Goal: Obtain resource: Download file/media

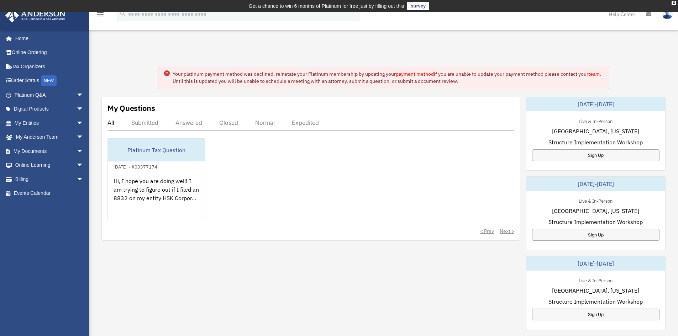
click at [376, 163] on div "Platinum Tax Question June 29, 2023 - #00377174 Hi, I hope you are doing well! …" at bounding box center [310, 179] width 407 height 82
click at [34, 149] on link "My Documents arrow_drop_down" at bounding box center [49, 151] width 89 height 14
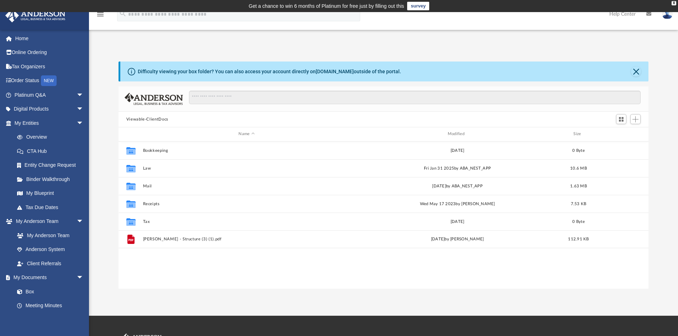
scroll to position [157, 524]
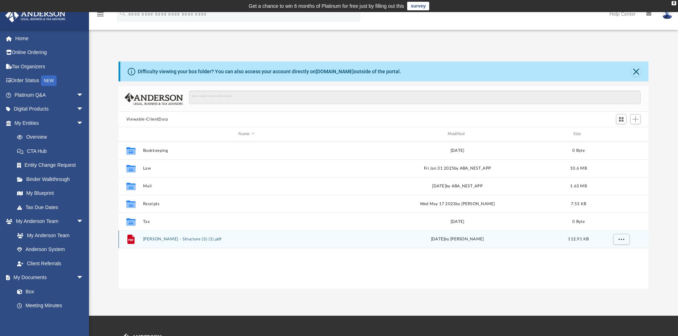
click at [171, 237] on button "Casey, Hannah - Structure (3) (1).pdf" at bounding box center [246, 239] width 207 height 5
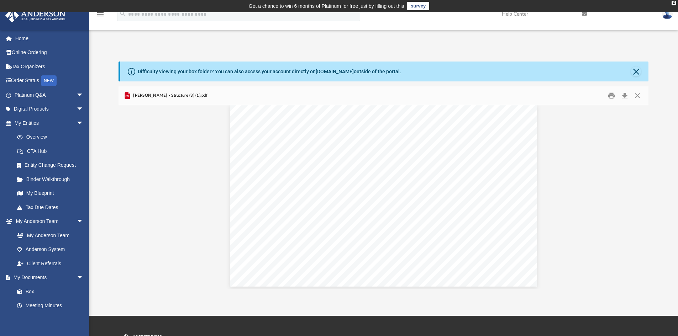
scroll to position [9, 0]
click at [613, 96] on button "Print" at bounding box center [611, 95] width 14 height 11
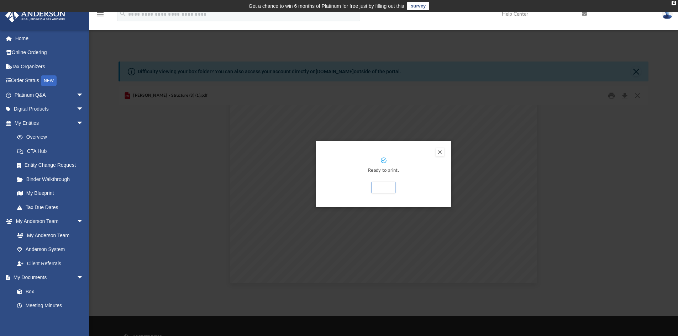
click at [441, 151] on button "Preview" at bounding box center [439, 152] width 9 height 9
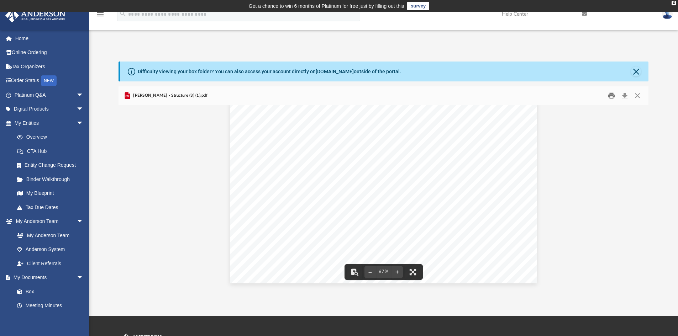
click at [608, 94] on button "Print" at bounding box center [611, 95] width 14 height 11
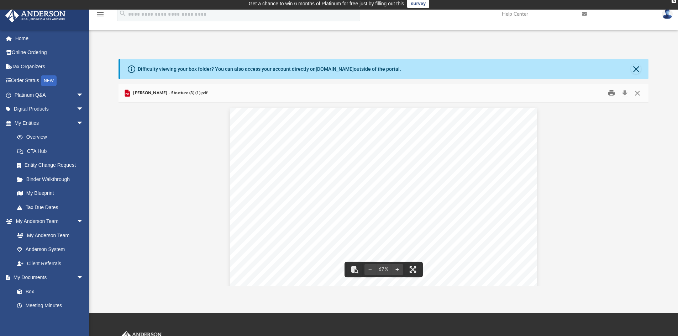
scroll to position [0, 0]
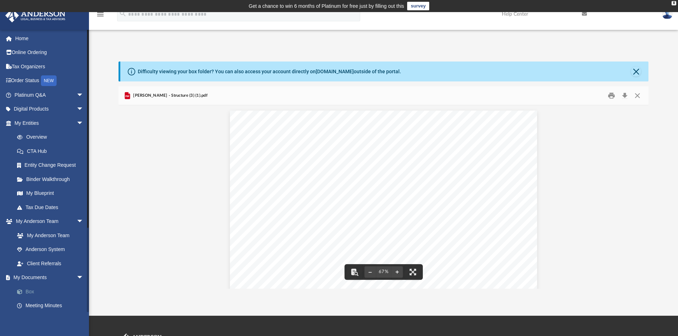
click at [30, 290] on link "Box" at bounding box center [52, 292] width 84 height 14
click at [27, 291] on link "Box" at bounding box center [52, 292] width 84 height 14
click at [27, 275] on link "My Documents arrow_drop_down" at bounding box center [49, 278] width 89 height 14
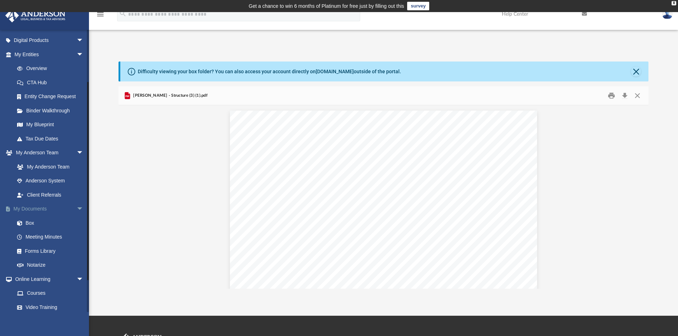
scroll to position [71, 0]
click at [30, 222] on link "Box" at bounding box center [52, 220] width 84 height 14
click at [43, 162] on link "My Anderson Team" at bounding box center [52, 164] width 84 height 14
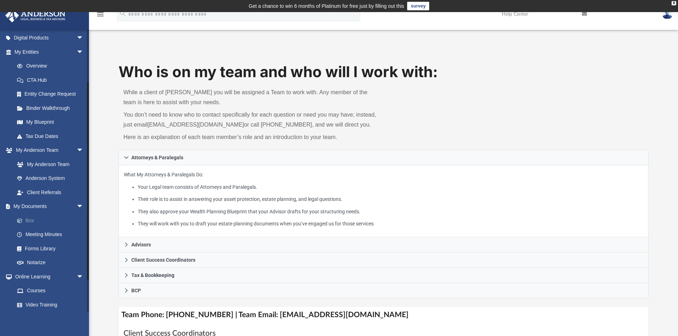
click at [28, 217] on link "Box" at bounding box center [52, 220] width 84 height 14
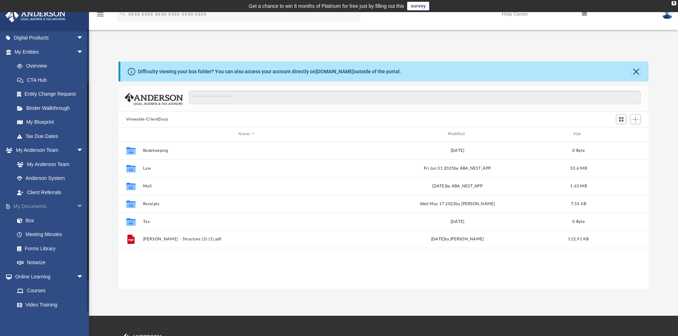
scroll to position [157, 524]
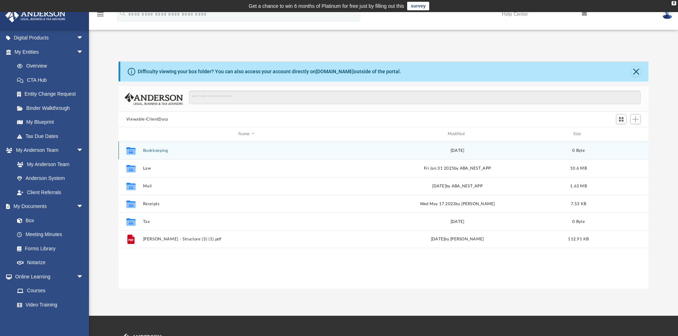
click at [152, 150] on button "Bookkeeping" at bounding box center [246, 150] width 207 height 5
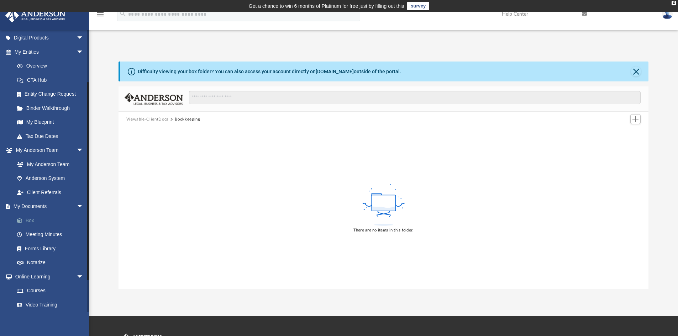
click at [36, 219] on link "Box" at bounding box center [52, 220] width 84 height 14
click at [151, 116] on button "Viewable-ClientDocs" at bounding box center [147, 119] width 42 height 6
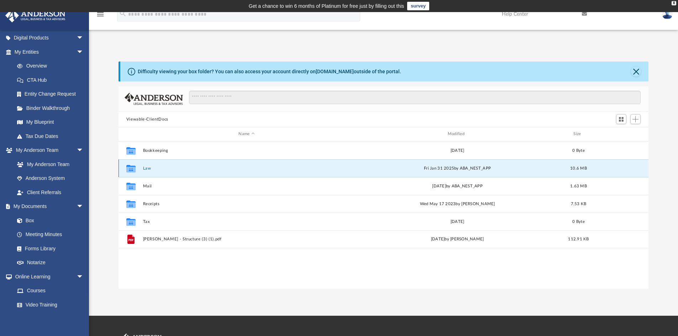
click at [148, 170] on button "Law" at bounding box center [246, 168] width 207 height 5
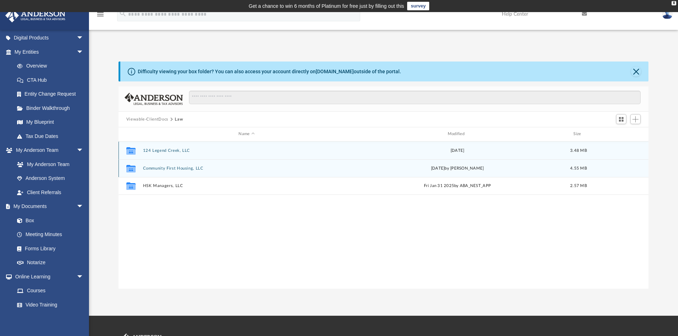
click at [148, 170] on button "Community First Housing, LLC" at bounding box center [246, 168] width 207 height 5
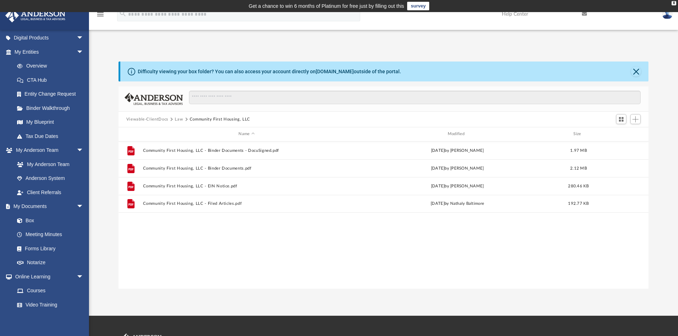
click at [176, 118] on button "Law" at bounding box center [179, 119] width 8 height 6
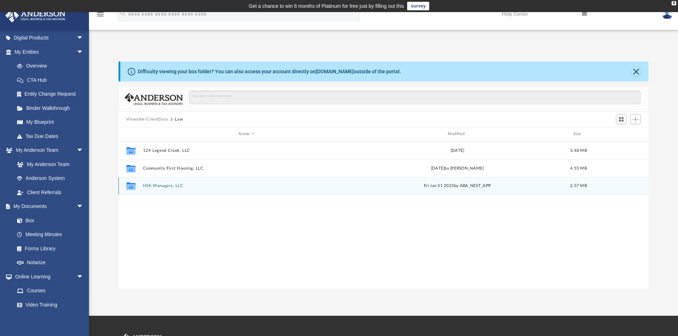
click at [161, 185] on button "HSK Managers, LLC" at bounding box center [246, 186] width 207 height 5
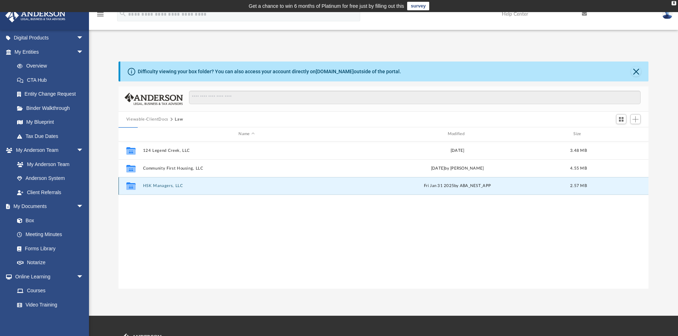
click at [161, 185] on button "HSK Managers, LLC" at bounding box center [246, 186] width 207 height 5
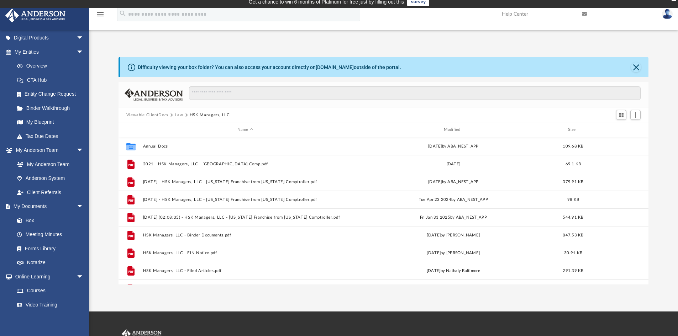
scroll to position [0, 0]
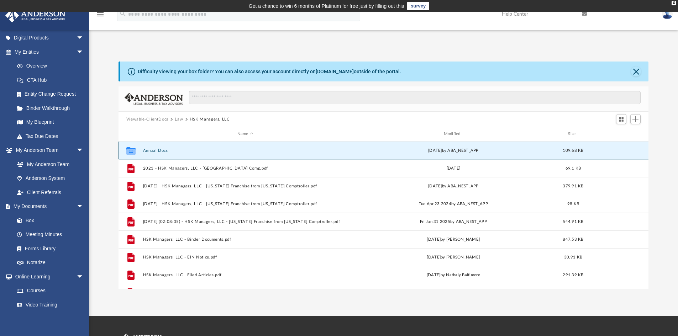
click at [159, 148] on button "Annual Docs" at bounding box center [245, 150] width 205 height 5
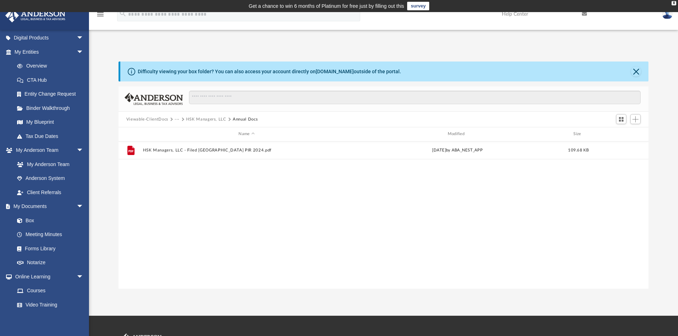
click at [159, 168] on div "File HSK Managers, LLC - Filed TX PIR 2024.pdf Wed May 15 2024 by ABA_NEST_APP …" at bounding box center [383, 215] width 530 height 147
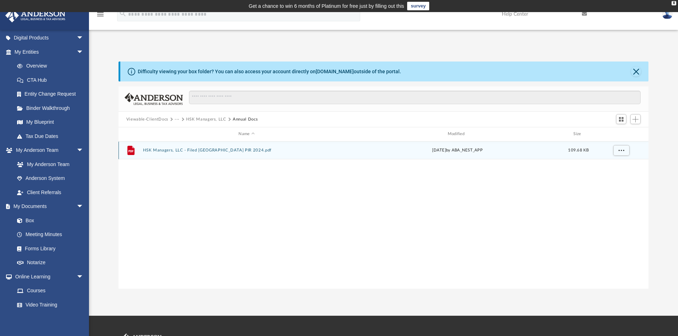
click at [203, 148] on div "File HSK Managers, LLC - Filed TX PIR 2024.pdf Wed May 15 2024 by ABA_NEST_APP …" at bounding box center [383, 151] width 530 height 18
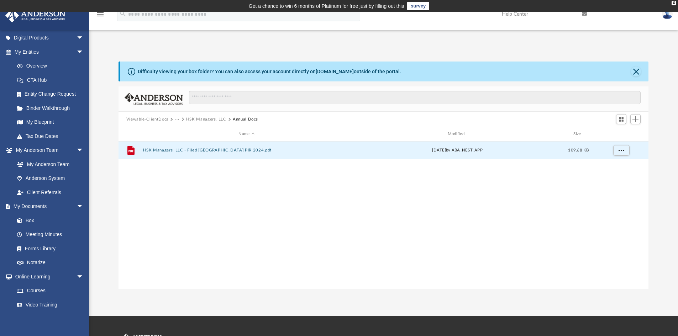
drag, startPoint x: 177, startPoint y: 182, endPoint x: 177, endPoint y: 165, distance: 16.7
click at [177, 181] on div "File HSK Managers, LLC - Filed TX PIR 2024.pdf Wed May 15 2024 by ABA_NEST_APP …" at bounding box center [383, 215] width 530 height 147
click at [179, 152] on button "HSK Managers, LLC - Filed TX PIR 2024.pdf" at bounding box center [246, 150] width 207 height 5
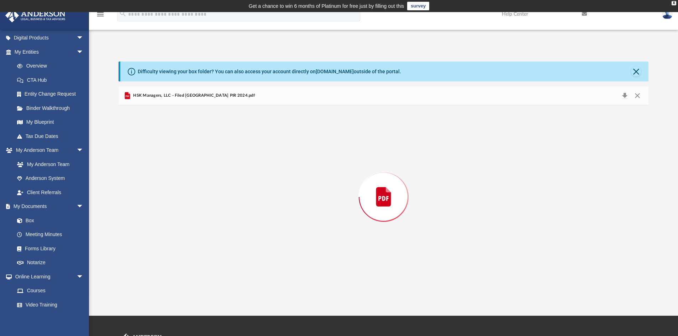
click at [179, 152] on div "Preview" at bounding box center [383, 197] width 530 height 184
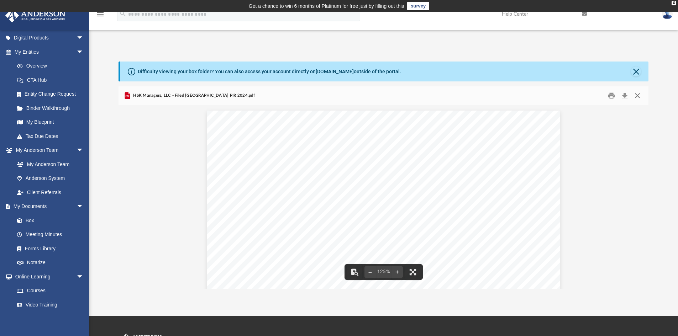
click at [638, 93] on button "Close" at bounding box center [637, 95] width 13 height 11
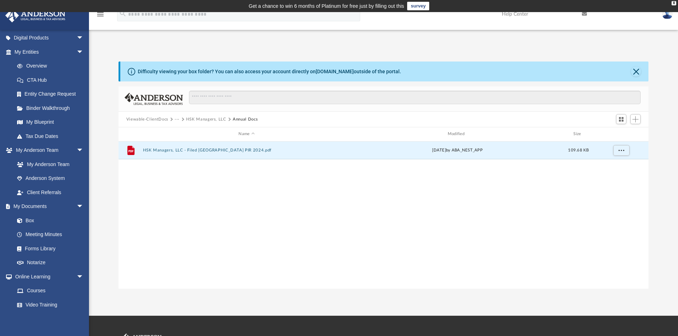
click at [210, 119] on button "HSK Managers, LLC" at bounding box center [206, 119] width 40 height 6
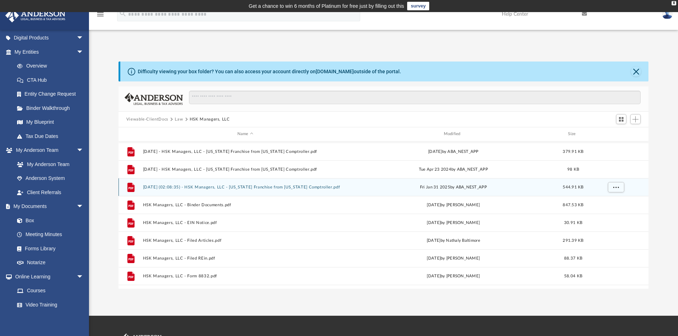
scroll to position [36, 0]
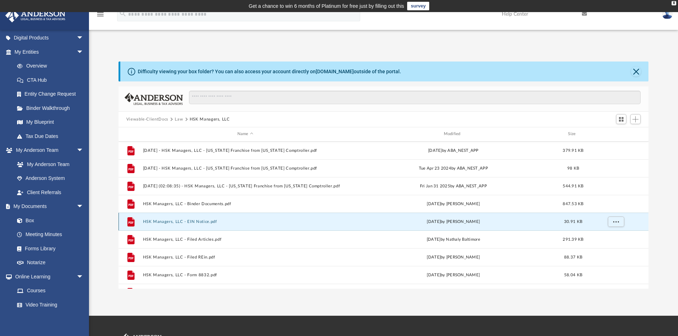
click at [201, 223] on button "HSK Managers, LLC - EIN Notice.pdf" at bounding box center [245, 221] width 205 height 5
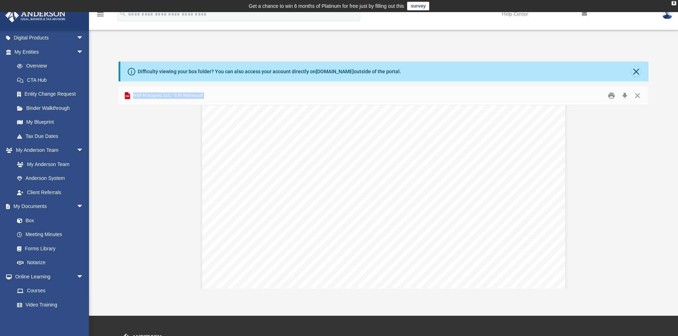
scroll to position [71, 0]
click at [275, 230] on div "Page 1" at bounding box center [383, 274] width 363 height 470
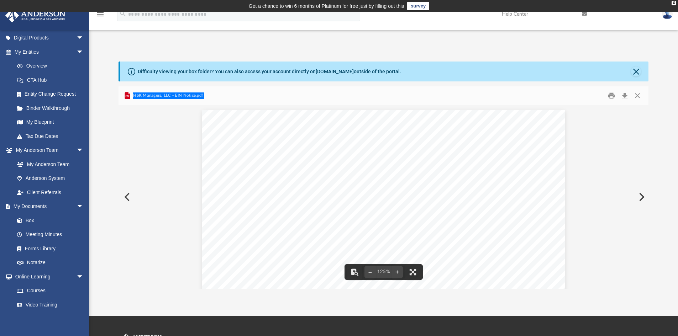
scroll to position [0, 0]
click at [636, 71] on button "Close" at bounding box center [636, 72] width 10 height 10
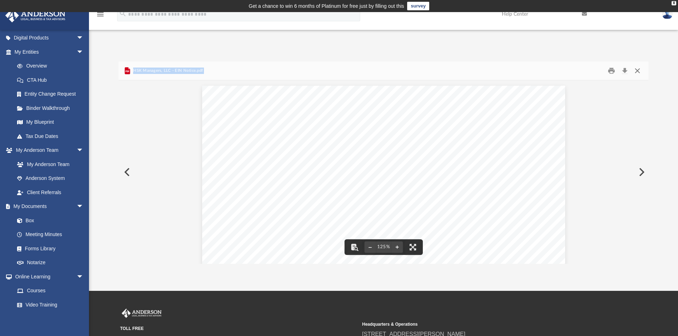
click at [636, 69] on button "Close" at bounding box center [637, 70] width 13 height 11
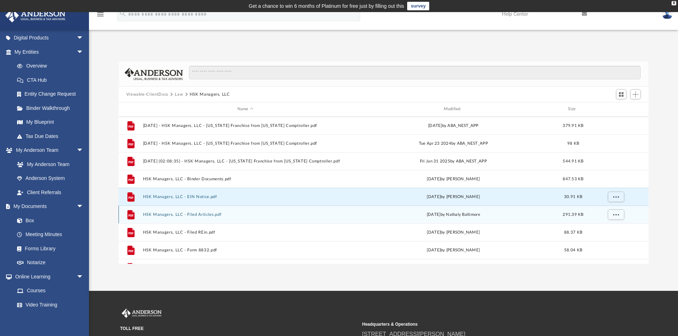
click at [199, 216] on button "HSK Managers, LLC - Filed Articles.pdf" at bounding box center [245, 214] width 205 height 5
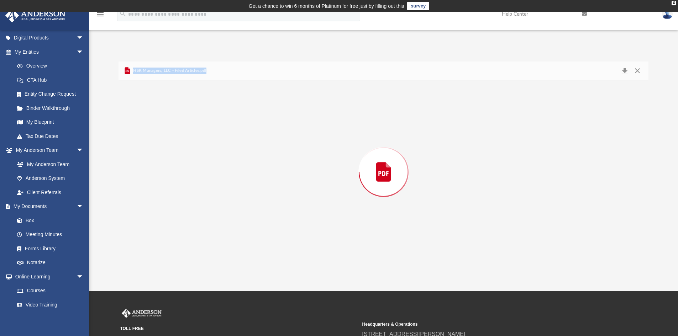
click at [199, 216] on div "Preview" at bounding box center [383, 172] width 530 height 184
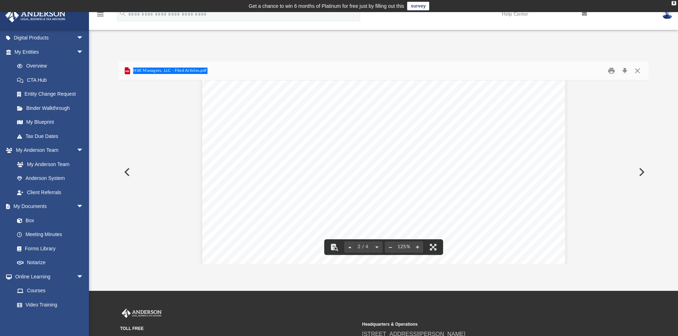
scroll to position [569, 0]
click at [481, 104] on div "Page 2" at bounding box center [383, 232] width 363 height 470
click at [128, 168] on button "Preview" at bounding box center [126, 172] width 16 height 20
click at [124, 171] on button "Preview" at bounding box center [126, 172] width 16 height 20
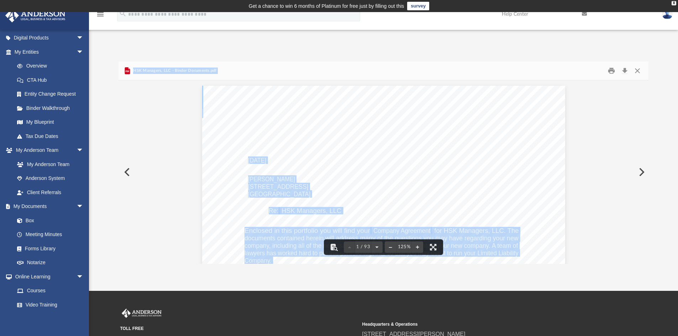
click at [138, 71] on span "HSK Managers, LLC - Binder Documents.pdf" at bounding box center [174, 71] width 85 height 6
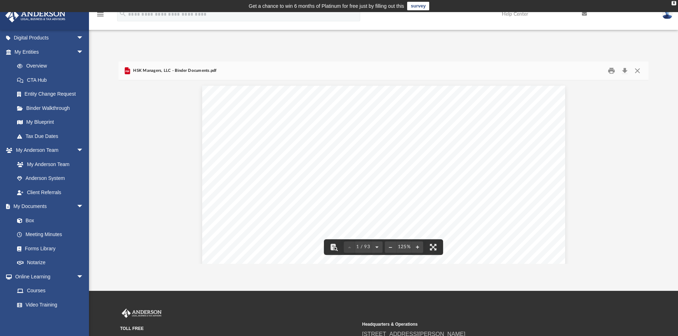
click at [138, 71] on span "HSK Managers, LLC - Binder Documents.pdf" at bounding box center [174, 71] width 85 height 6
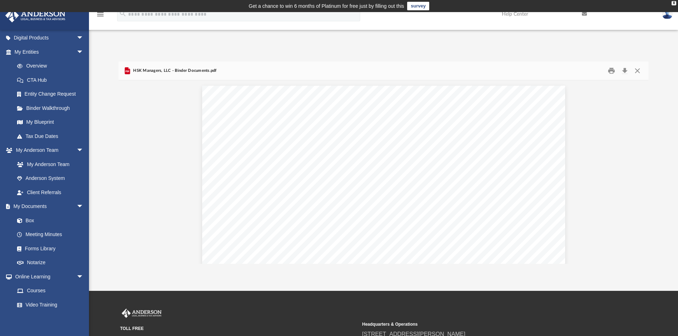
click at [126, 71] on icon "Preview" at bounding box center [128, 71] width 4 height 2
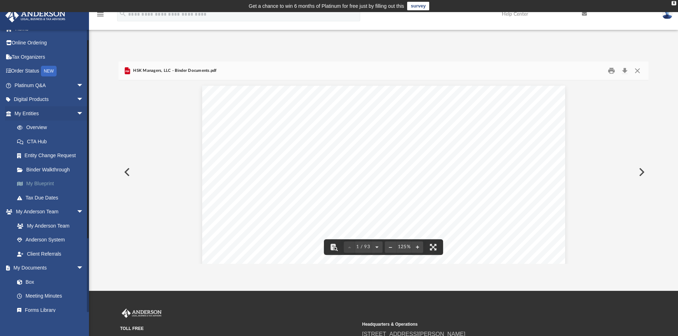
scroll to position [0, 0]
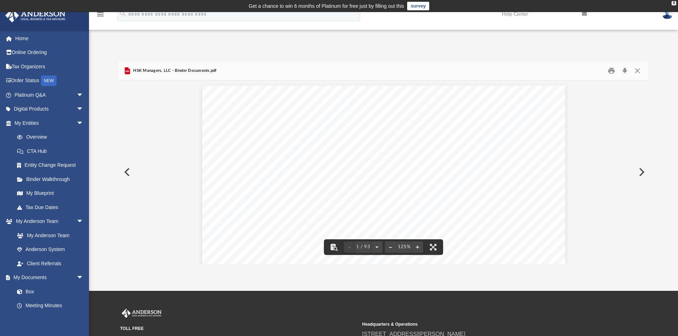
click at [670, 16] on img at bounding box center [667, 14] width 11 height 10
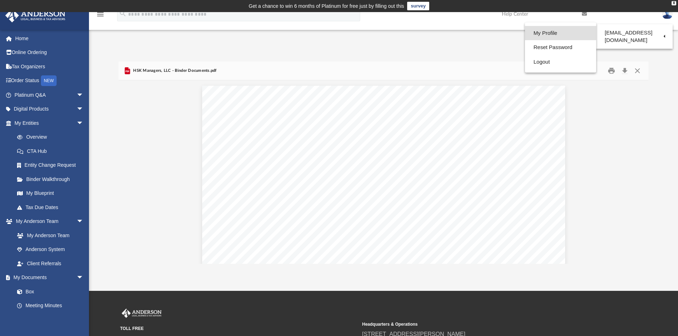
click at [536, 29] on link "My Profile" at bounding box center [560, 33] width 71 height 15
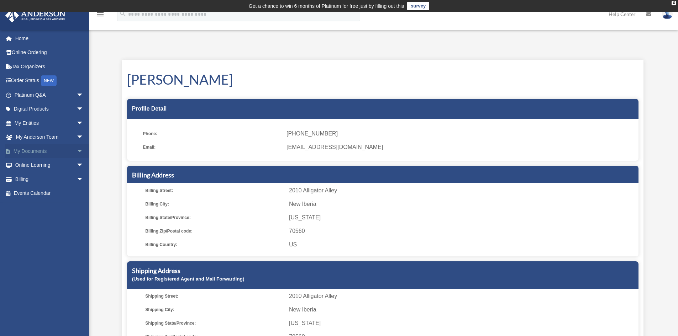
click at [26, 153] on link "My Documents arrow_drop_down" at bounding box center [49, 151] width 89 height 14
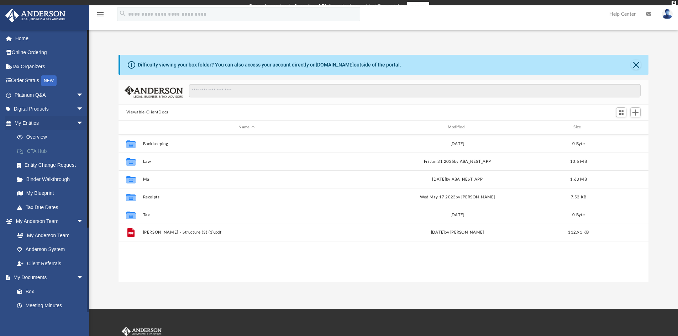
scroll to position [157, 524]
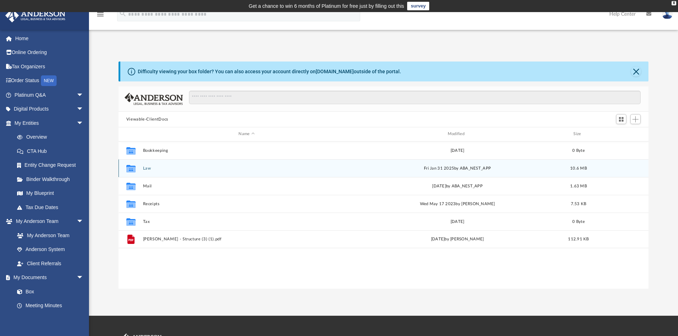
click at [144, 166] on button "Law" at bounding box center [246, 168] width 207 height 5
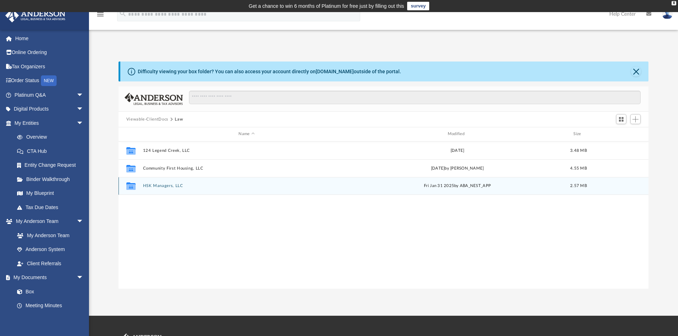
click at [160, 186] on button "HSK Managers, LLC" at bounding box center [246, 186] width 207 height 5
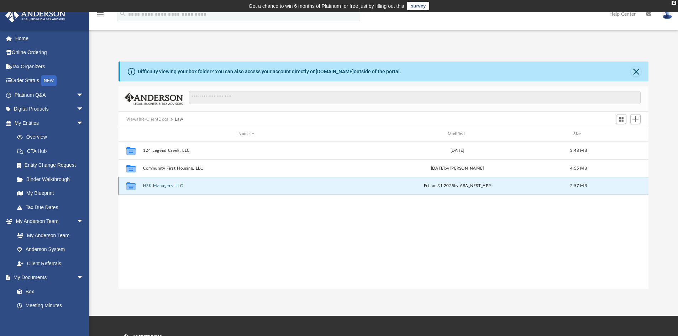
click at [160, 186] on button "HSK Managers, LLC" at bounding box center [246, 186] width 207 height 5
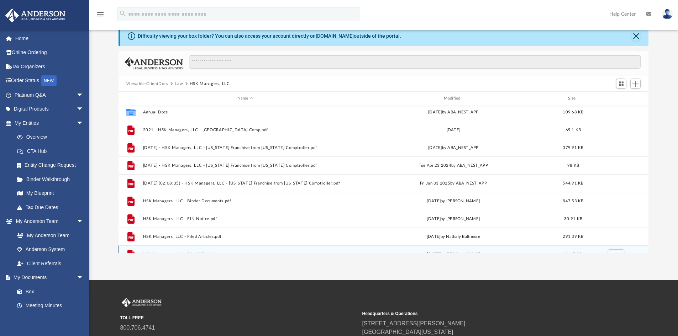
scroll to position [0, 0]
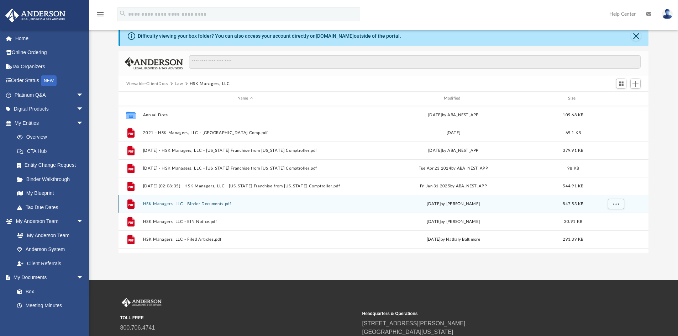
click at [214, 203] on button "HSK Managers, LLC - Binder Documents.pdf" at bounding box center [245, 204] width 205 height 5
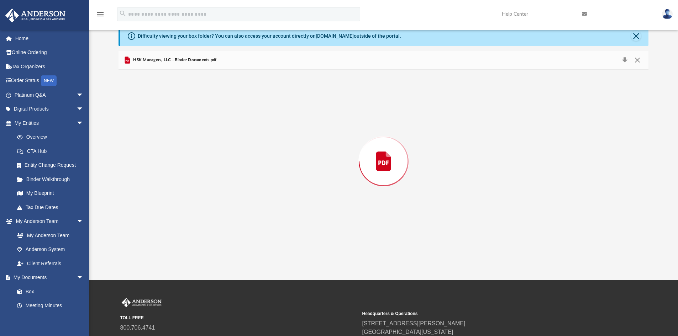
click at [214, 203] on div "Preview" at bounding box center [383, 162] width 530 height 184
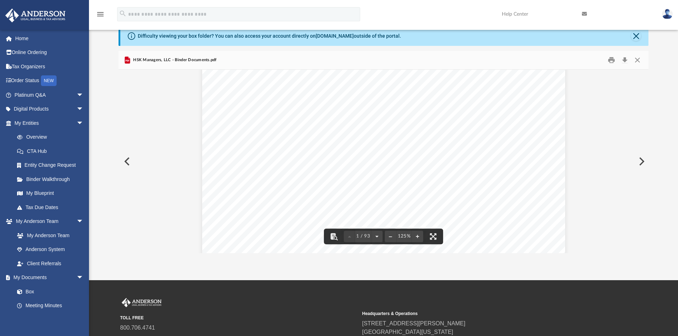
scroll to position [107, 0]
click at [528, 192] on div "September 13, 2021 Hannah Casey 3535 Bluffs Lane Apt 1418 Grapevine, TX 76051 R…" at bounding box center [383, 203] width 363 height 470
click at [536, 202] on div "September 13, 2021 Hannah Casey 3535 Bluffs Lane Apt 1418 Grapevine, TX 76051 R…" at bounding box center [383, 132] width 363 height 470
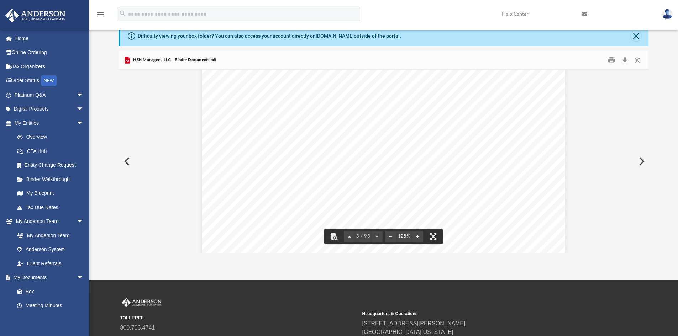
click at [127, 159] on button "Preview" at bounding box center [126, 162] width 16 height 20
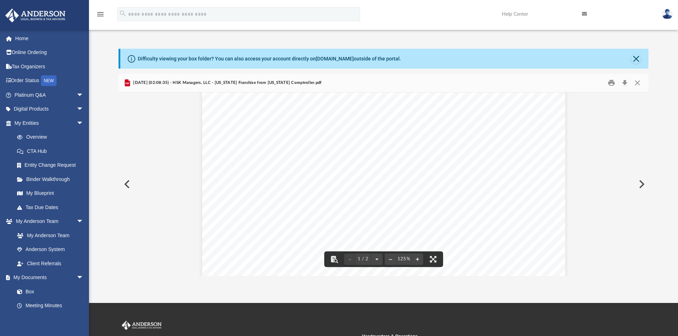
scroll to position [0, 0]
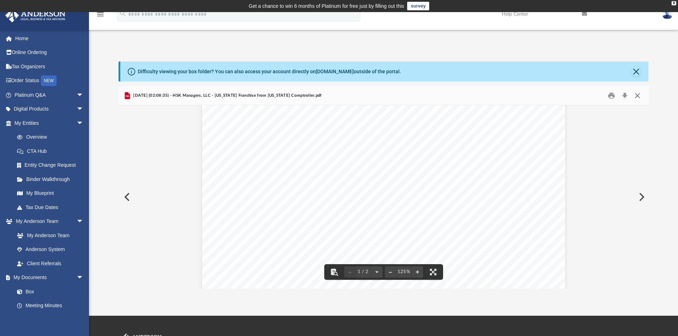
click at [640, 96] on button "Close" at bounding box center [637, 95] width 13 height 11
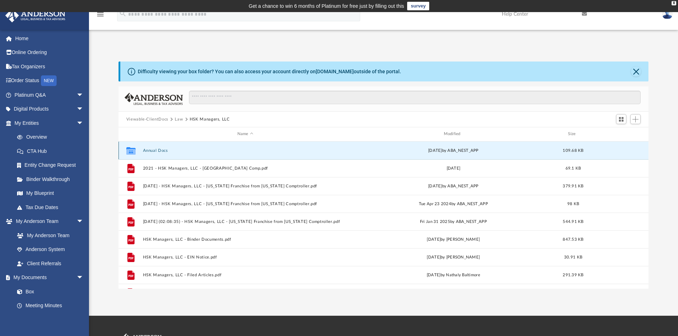
click at [159, 149] on button "Annual Docs" at bounding box center [245, 150] width 205 height 5
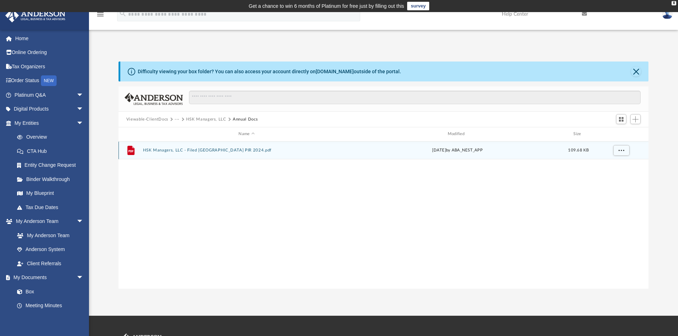
click at [159, 149] on button "HSK Managers, LLC - Filed TX PIR 2024.pdf" at bounding box center [246, 150] width 207 height 5
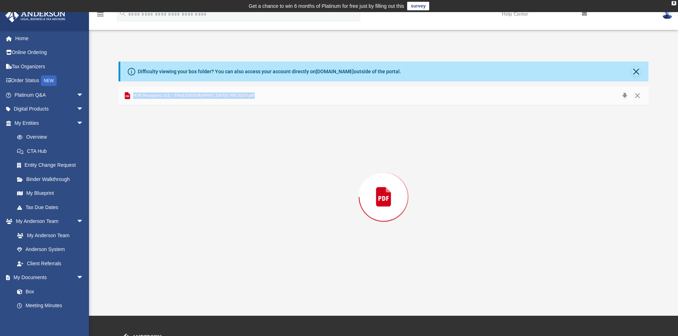
click at [159, 149] on div "Preview" at bounding box center [383, 197] width 530 height 184
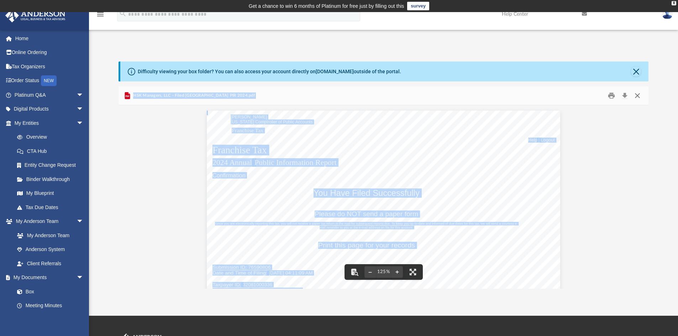
click at [635, 95] on button "Close" at bounding box center [637, 95] width 13 height 11
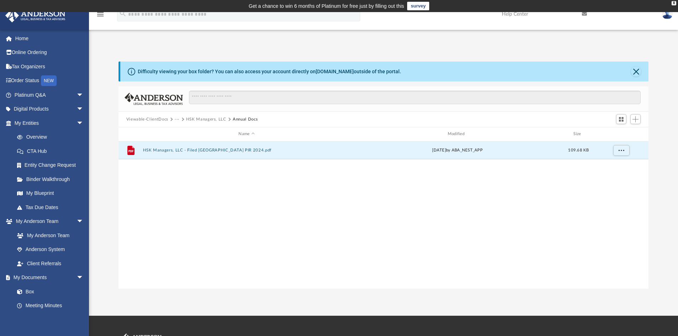
click at [214, 118] on button "HSK Managers, LLC" at bounding box center [206, 119] width 40 height 6
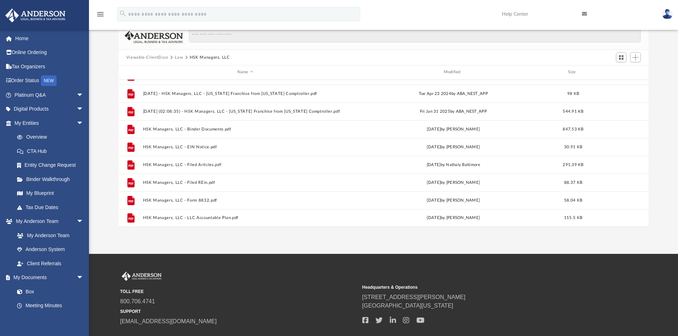
scroll to position [71, 0]
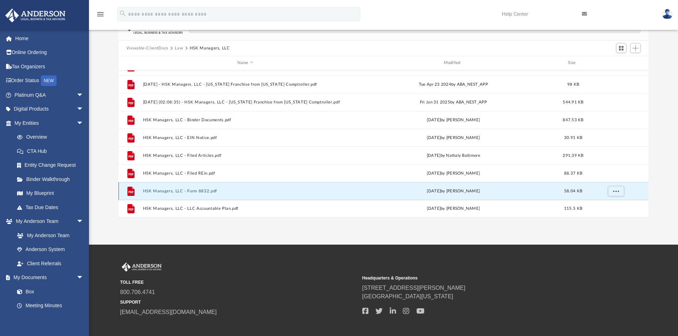
click at [204, 190] on button "HSK Managers, LLC - Form 8832.pdf" at bounding box center [245, 191] width 205 height 5
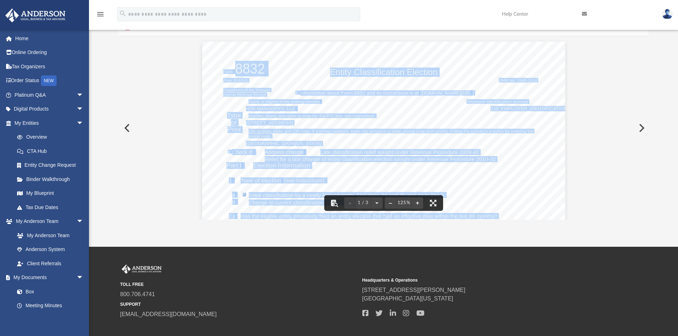
scroll to position [0, 0]
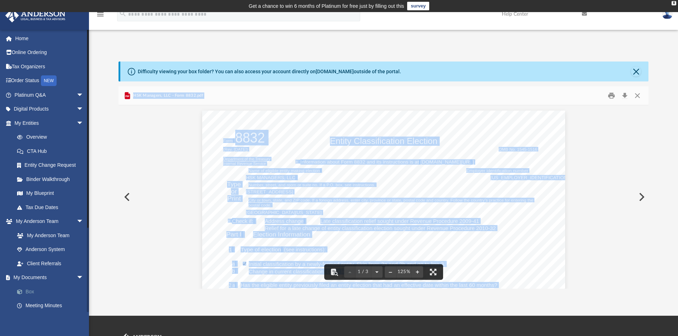
click at [31, 290] on link "Box" at bounding box center [52, 292] width 84 height 14
click at [636, 95] on button "Close" at bounding box center [637, 95] width 13 height 11
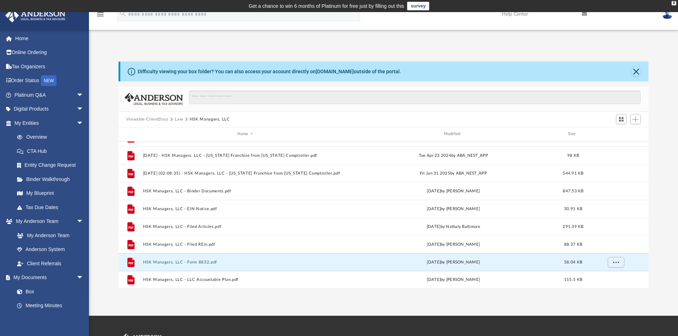
click at [175, 118] on button "Law" at bounding box center [179, 119] width 8 height 6
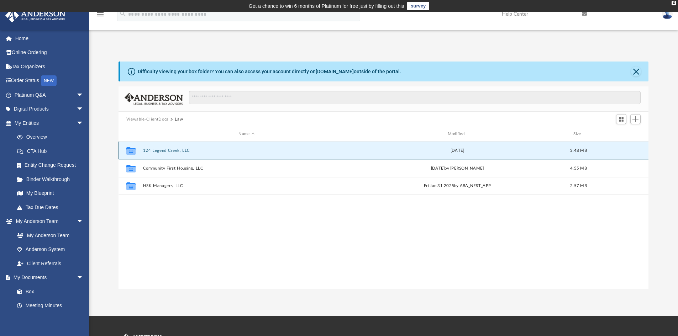
click at [166, 152] on button "124 Legend Creek, LLC" at bounding box center [246, 150] width 207 height 5
click at [169, 149] on button "124 Legend Creek, LLC" at bounding box center [246, 150] width 207 height 5
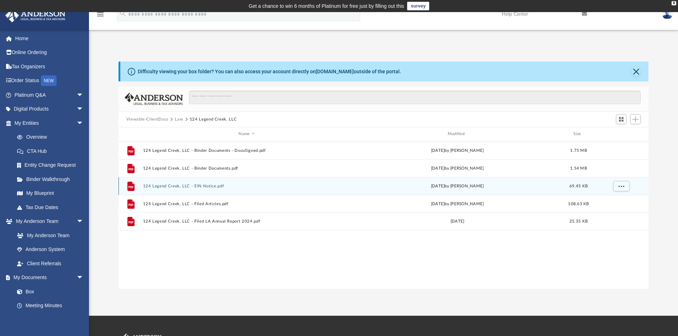
click at [186, 184] on button "124 Legend Creek, LLC - EIN Notice.pdf" at bounding box center [246, 186] width 207 height 5
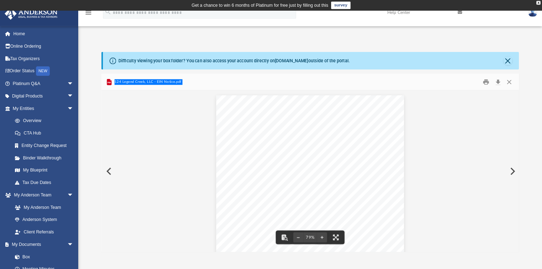
scroll to position [157, 404]
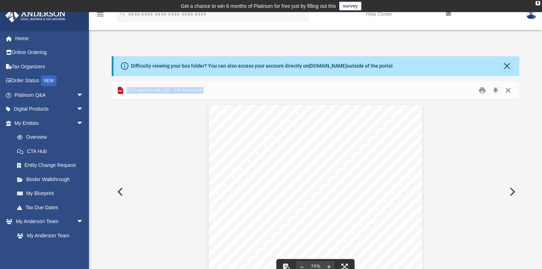
click at [511, 93] on button "Close" at bounding box center [508, 90] width 13 height 11
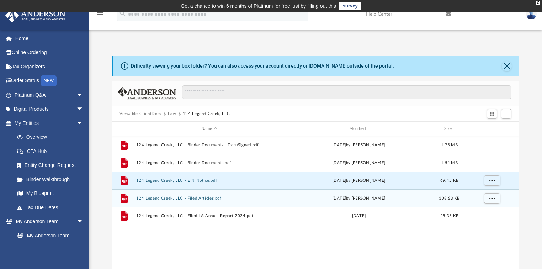
click at [195, 199] on button "124 Legend Creek, LLC - Filed Articles.pdf" at bounding box center [209, 198] width 147 height 5
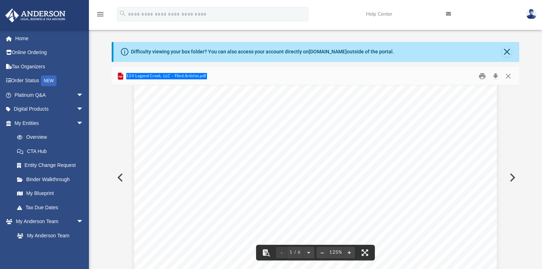
scroll to position [171, 0]
click at [504, 76] on button "Close" at bounding box center [508, 75] width 13 height 11
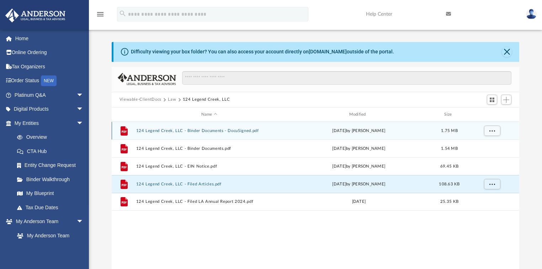
click at [171, 129] on button "124 Legend Creek, LLC - Binder Documents - DocuSigned.pdf" at bounding box center [209, 130] width 147 height 5
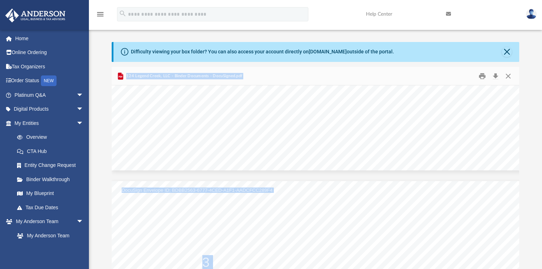
scroll to position [42701, 0]
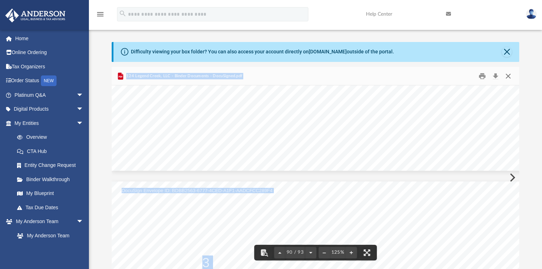
click at [508, 75] on button "Close" at bounding box center [508, 75] width 13 height 11
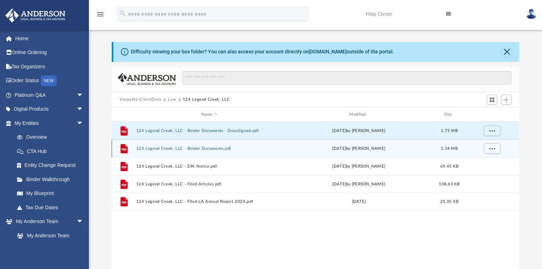
click at [176, 149] on button "124 Legend Creek, LLC - Binder Documents.pdf" at bounding box center [209, 148] width 147 height 5
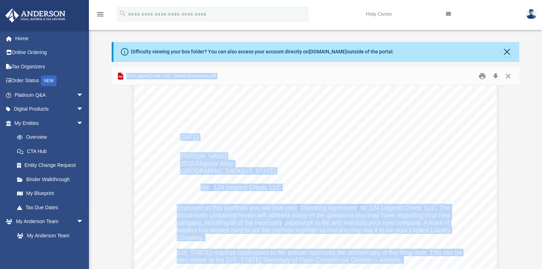
scroll to position [0, 0]
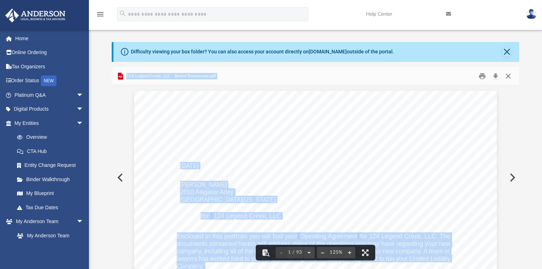
click at [508, 75] on button "Close" at bounding box center [508, 75] width 13 height 11
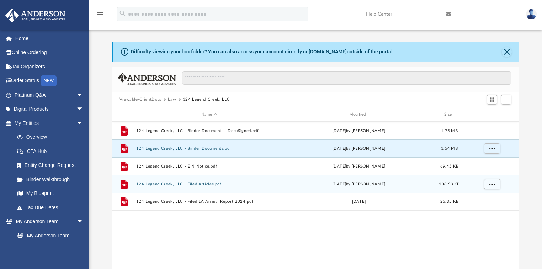
click at [171, 182] on button "124 Legend Creek, LLC - Filed Articles.pdf" at bounding box center [209, 184] width 147 height 5
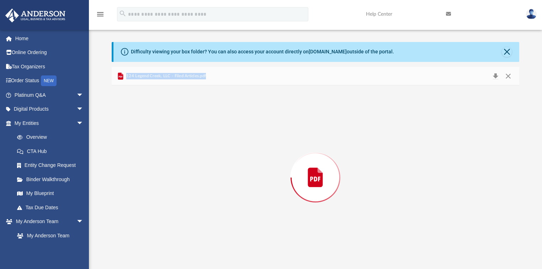
click at [172, 182] on div "Preview" at bounding box center [316, 177] width 408 height 184
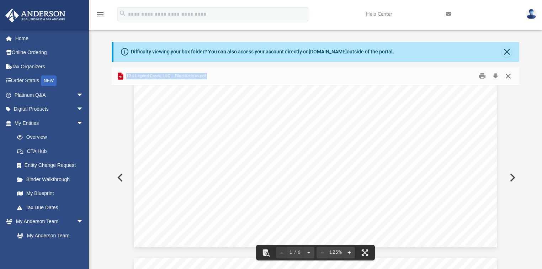
click at [506, 75] on button "Close" at bounding box center [508, 75] width 13 height 11
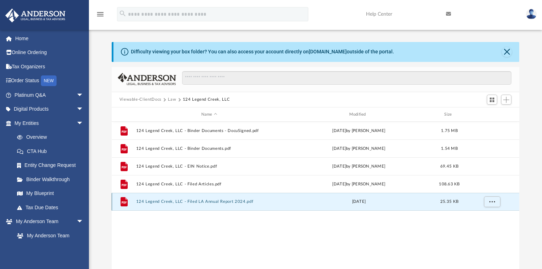
click at [191, 203] on button "124 Legend Creek, LLC - Filed LA Annual Report 2024.pdf" at bounding box center [209, 202] width 147 height 5
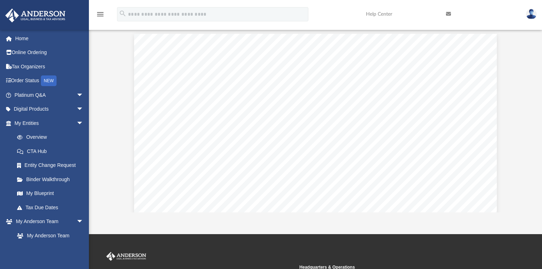
scroll to position [43, 0]
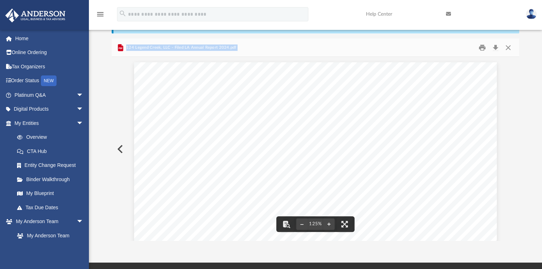
click at [510, 47] on button "Close" at bounding box center [508, 47] width 13 height 11
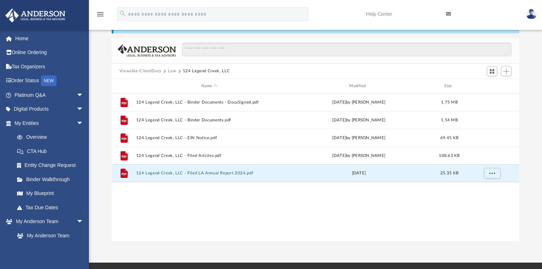
click at [210, 199] on div "File 124 Legend Creek, LLC - Binder Documents - DocuSigned.pdf Tue Jul 18 2023 …" at bounding box center [316, 166] width 408 height 147
click at [171, 69] on button "Law" at bounding box center [172, 71] width 8 height 6
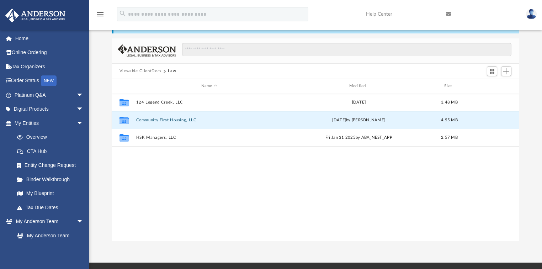
click at [151, 120] on button "Community First Housing, LLC" at bounding box center [209, 120] width 147 height 5
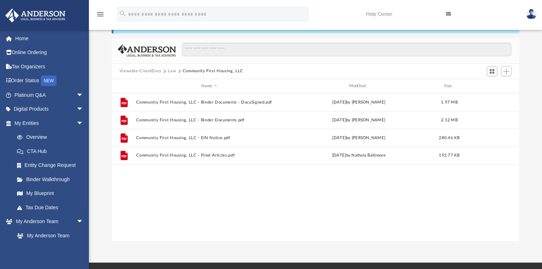
click at [171, 176] on div "File Community First Housing, LLC - Binder Documents - DocuSigned.pdf Fri Sep 1…" at bounding box center [316, 166] width 408 height 147
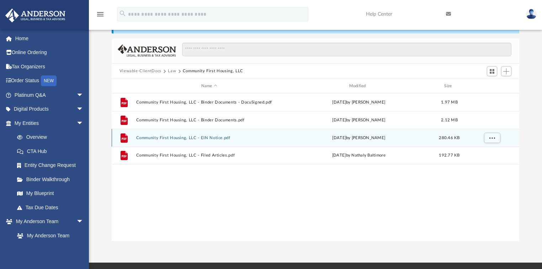
click at [169, 138] on button "Community First Housing, LLC - EIN Notice.pdf" at bounding box center [209, 138] width 147 height 5
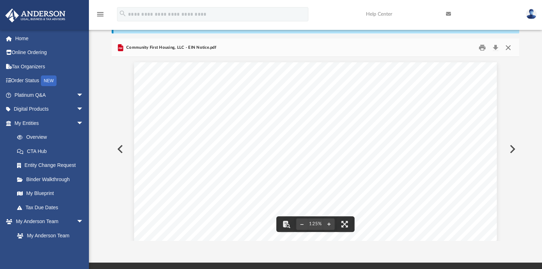
click at [508, 48] on button "Close" at bounding box center [508, 47] width 13 height 11
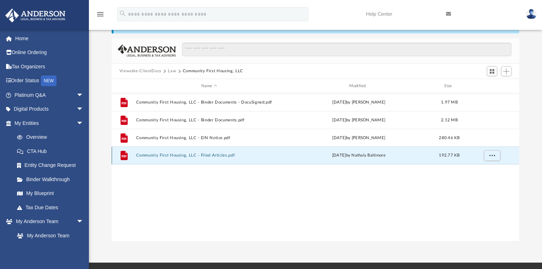
click at [150, 154] on button "Community First Housing, LLC - Filed Articles.pdf" at bounding box center [209, 155] width 147 height 5
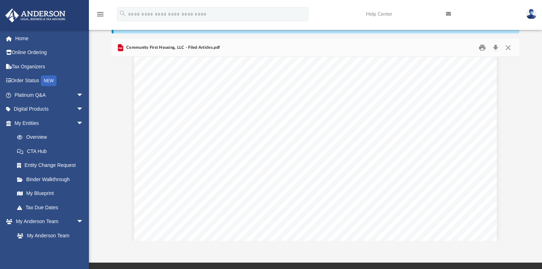
scroll to position [28, 0]
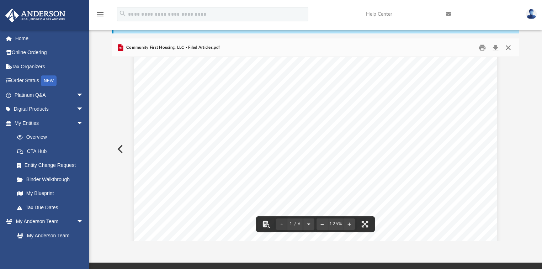
click at [508, 47] on button "Close" at bounding box center [508, 47] width 13 height 11
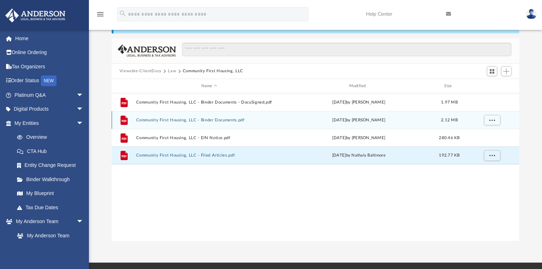
click at [223, 117] on div "File Community First Housing, LLC - Binder Documents.pdf Fri Aug 25 2023 by Zoe…" at bounding box center [316, 120] width 408 height 18
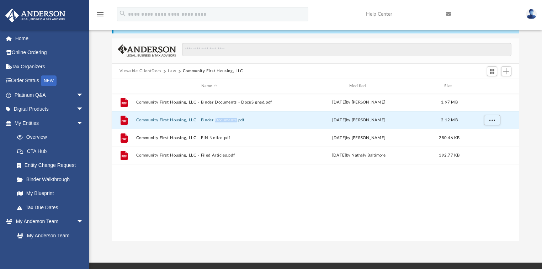
click at [223, 117] on div "File Community First Housing, LLC - Binder Documents.pdf Fri Aug 25 2023 by Zoe…" at bounding box center [316, 120] width 408 height 18
click at [180, 116] on div "File Community First Housing, LLC - Binder Documents.pdf Fri Aug 25 2023 by Zoe…" at bounding box center [316, 120] width 408 height 18
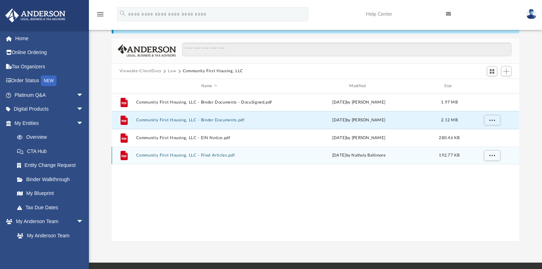
click at [214, 152] on div "File Community First Housing, LLC - Filed Articles.pdf Thu Aug 31 2023 by Natha…" at bounding box center [316, 156] width 408 height 18
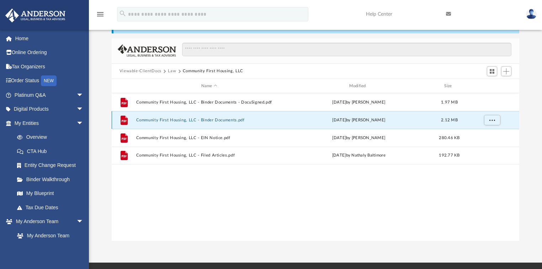
click at [213, 121] on button "Community First Housing, LLC - Binder Documents.pdf" at bounding box center [209, 120] width 147 height 5
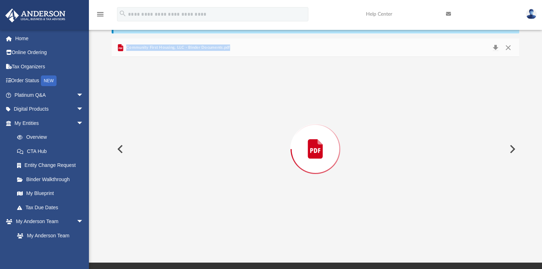
click at [213, 121] on div "Preview" at bounding box center [316, 149] width 408 height 184
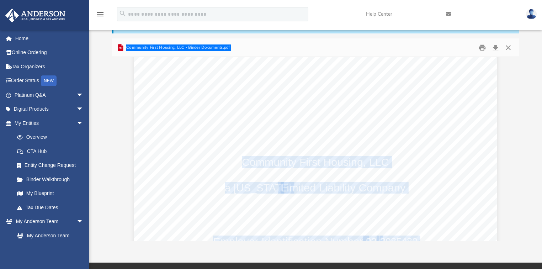
scroll to position [598, 0]
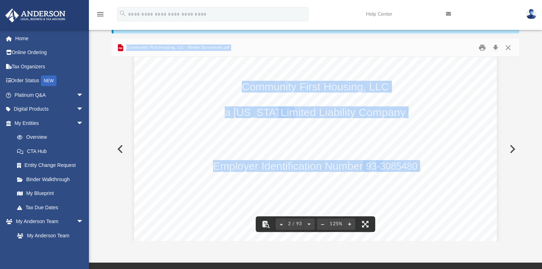
drag, startPoint x: 405, startPoint y: 111, endPoint x: 336, endPoint y: 134, distance: 72.4
click at [336, 134] on div "Community First Housing, LLC Community First Housing, LLC a Louisiana Limited L…" at bounding box center [315, 180] width 363 height 470
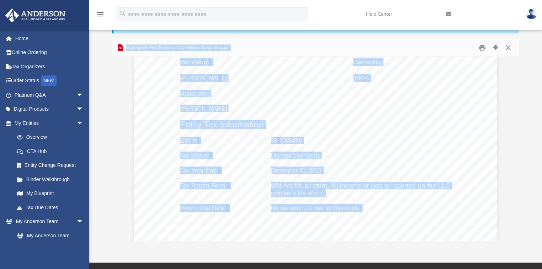
scroll to position [3557, 0]
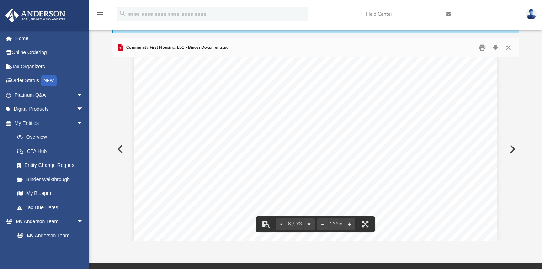
click at [381, 170] on span "Will not file a return. All income or loss is reported on the LLC" at bounding box center [361, 173] width 180 height 6
